Goal: Information Seeking & Learning: Learn about a topic

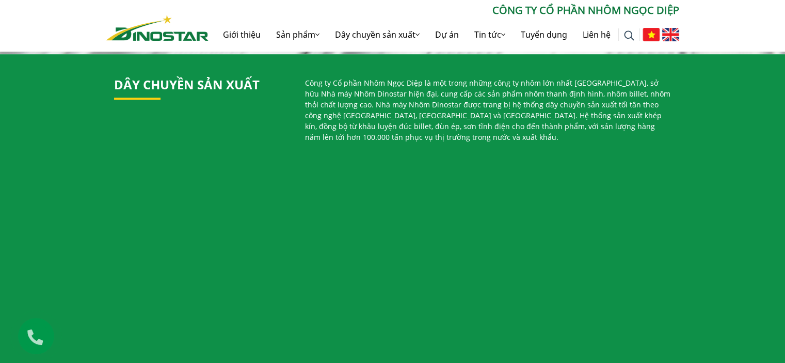
scroll to position [619, 0]
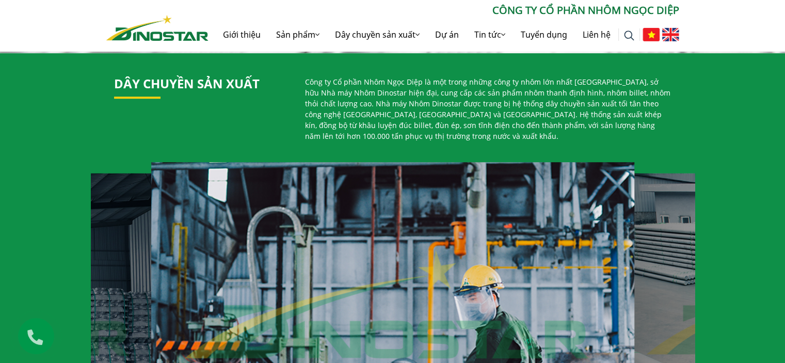
click at [377, 78] on p "Công ty Cổ phần Nhôm Ngọc Diệp là một trong những công ty nhôm lớn nhất [GEOGRA…" at bounding box center [488, 108] width 366 height 65
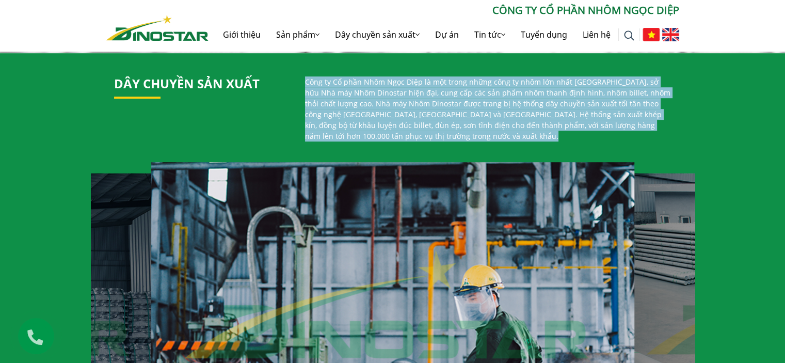
click at [377, 78] on p "Công ty Cổ phần Nhôm Ngọc Diệp là một trong những công ty nhôm lớn nhất [GEOGRA…" at bounding box center [488, 108] width 366 height 65
click at [462, 89] on p "Công ty Cổ phần Nhôm Ngọc Diệp là một trong những công ty nhôm lớn nhất [GEOGRA…" at bounding box center [488, 108] width 366 height 65
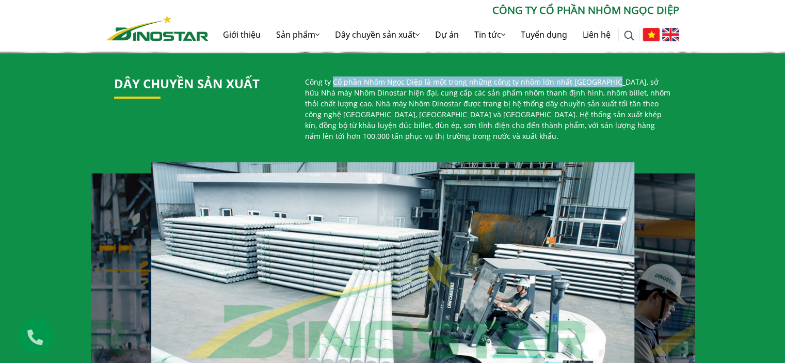
drag, startPoint x: 332, startPoint y: 78, endPoint x: 604, endPoint y: 78, distance: 271.9
click at [604, 78] on p "Công ty Cổ phần Nhôm Ngọc Diệp là một trong những công ty nhôm lớn nhất [GEOGRA…" at bounding box center [488, 108] width 366 height 65
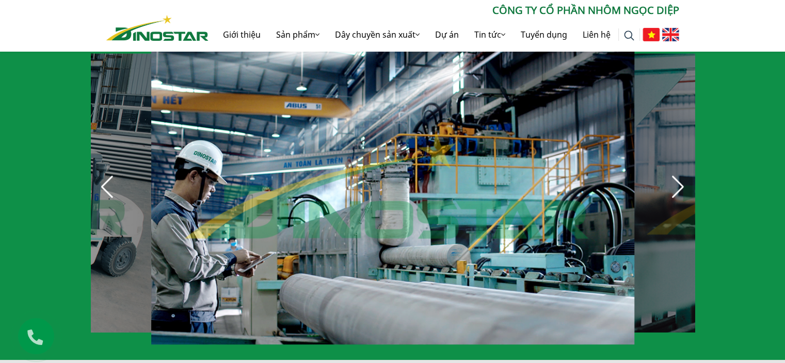
scroll to position [722, 0]
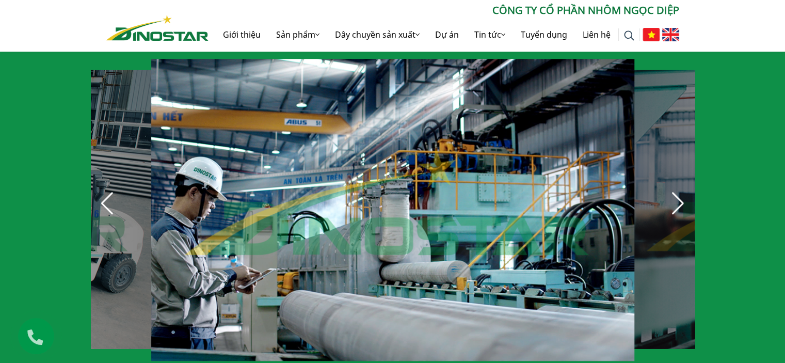
click at [675, 196] on div "Next slide" at bounding box center [678, 203] width 23 height 23
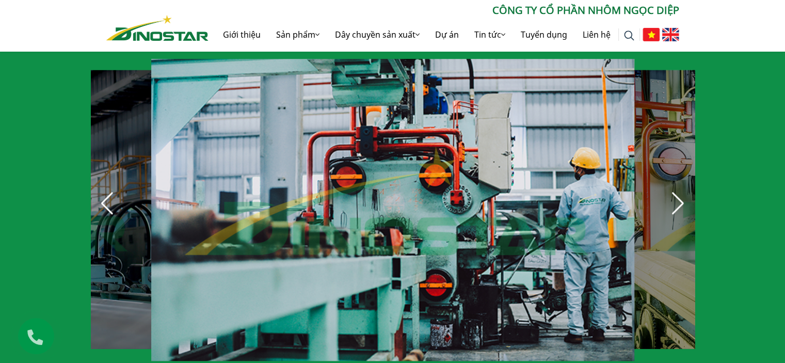
click at [675, 196] on div "Next slide" at bounding box center [678, 203] width 23 height 23
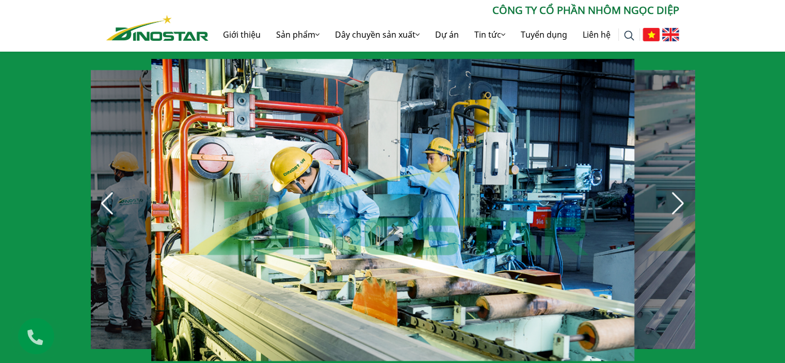
click at [675, 196] on div "Next slide" at bounding box center [678, 203] width 23 height 23
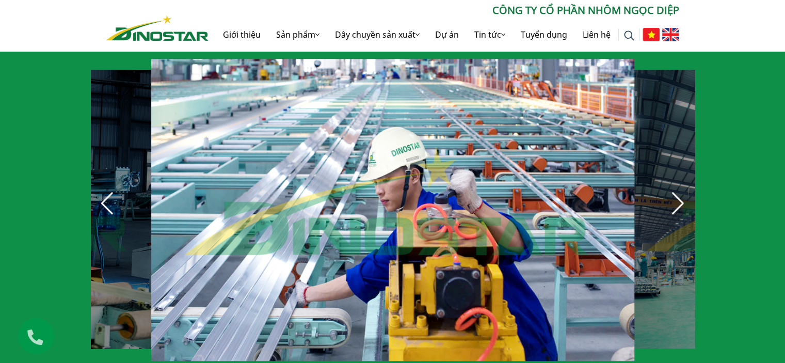
click at [675, 196] on div "Next slide" at bounding box center [678, 203] width 23 height 23
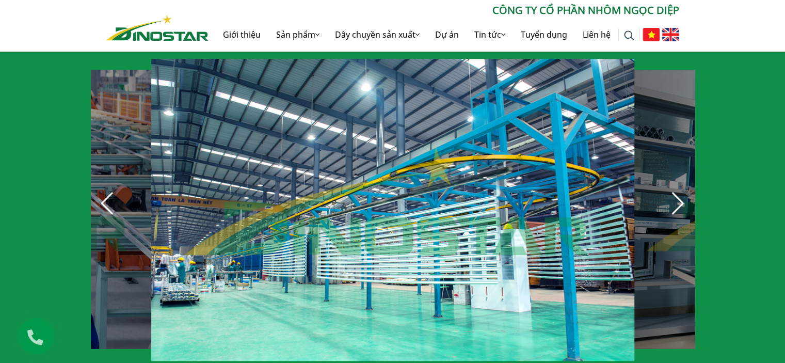
click at [675, 196] on div "Next slide" at bounding box center [678, 203] width 23 height 23
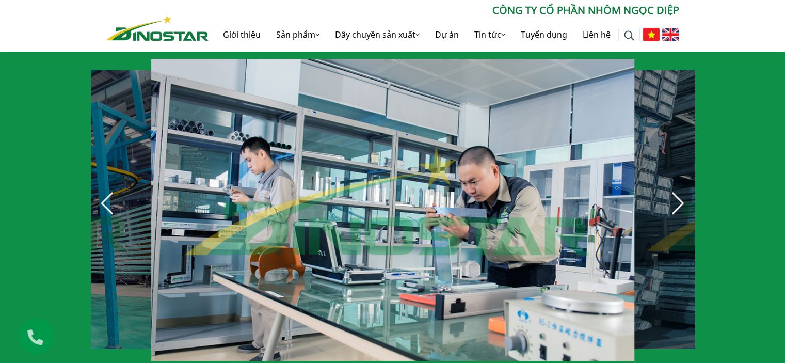
click at [675, 196] on div "Next slide" at bounding box center [678, 203] width 23 height 23
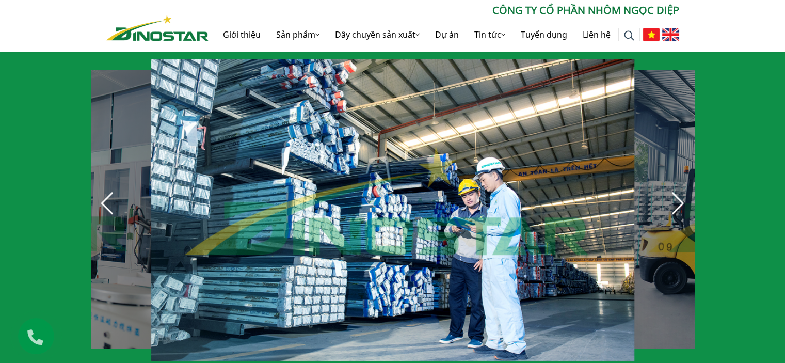
click at [675, 196] on div "Next slide" at bounding box center [678, 203] width 23 height 23
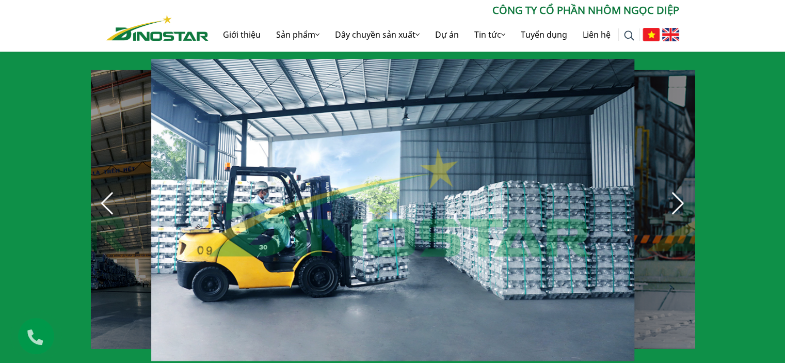
click at [675, 196] on div "Next slide" at bounding box center [678, 203] width 23 height 23
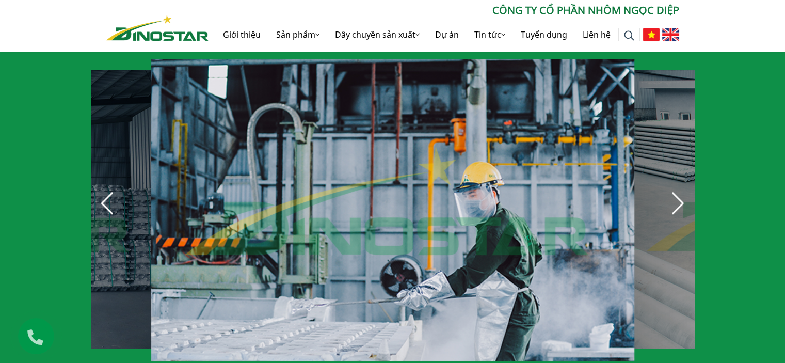
click at [675, 196] on div "Next slide" at bounding box center [678, 203] width 23 height 23
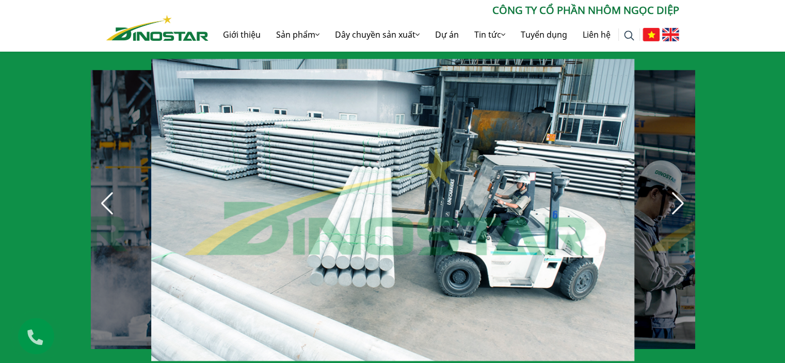
click at [675, 196] on div "Next slide" at bounding box center [678, 203] width 23 height 23
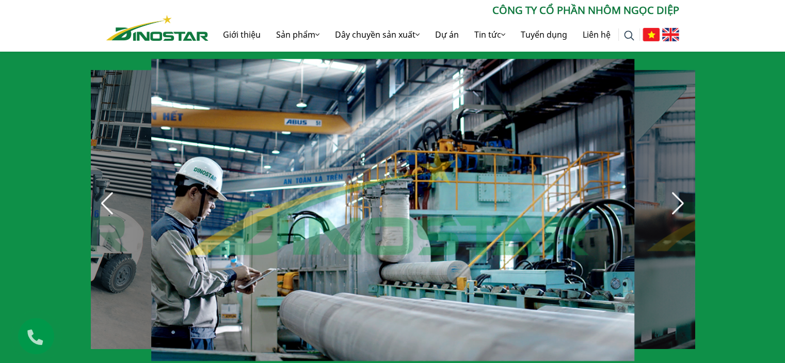
click at [675, 196] on div "Next slide" at bounding box center [678, 203] width 23 height 23
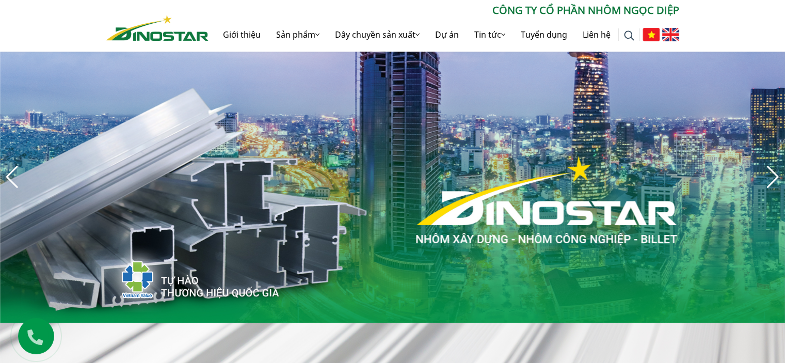
scroll to position [0, 0]
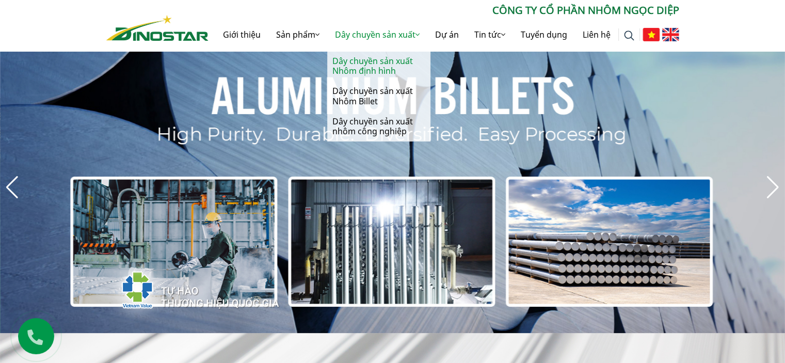
click at [367, 64] on link "Dây chuyền sản xuất Nhôm định hình" at bounding box center [378, 66] width 103 height 30
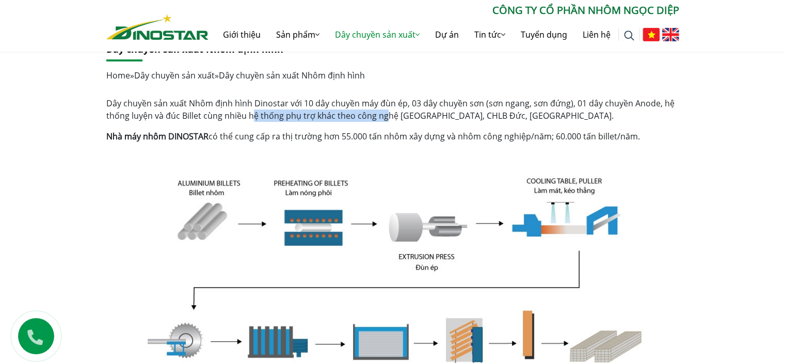
drag, startPoint x: 252, startPoint y: 114, endPoint x: 386, endPoint y: 113, distance: 134.2
click at [386, 113] on p "Dây chuyền sản xuất Nhôm định hình Dinostar với 10 dây chuyền máy đùn ép, 03 dâ…" at bounding box center [392, 109] width 573 height 25
drag, startPoint x: 330, startPoint y: 103, endPoint x: 396, endPoint y: 103, distance: 66.0
click at [396, 103] on p "Dây chuyền sản xuất Nhôm định hình Dinostar với 10 dây chuyền máy đùn ép, 03 dâ…" at bounding box center [392, 109] width 573 height 25
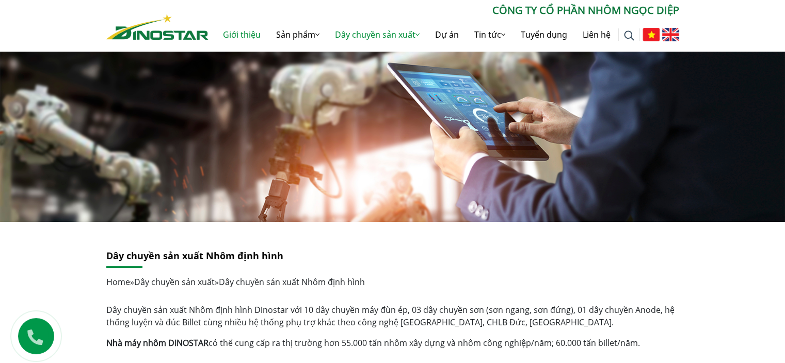
click at [248, 36] on link "Giới thiệu" at bounding box center [241, 34] width 53 height 33
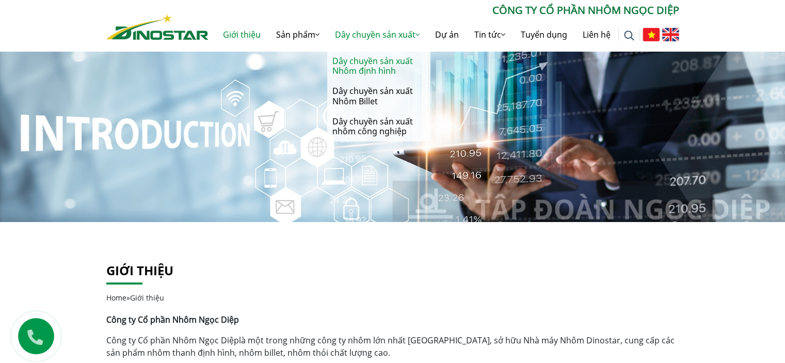
click at [359, 63] on link "Dây chuyền sản xuất Nhôm định hình" at bounding box center [378, 66] width 103 height 30
